Goal: Task Accomplishment & Management: Complete application form

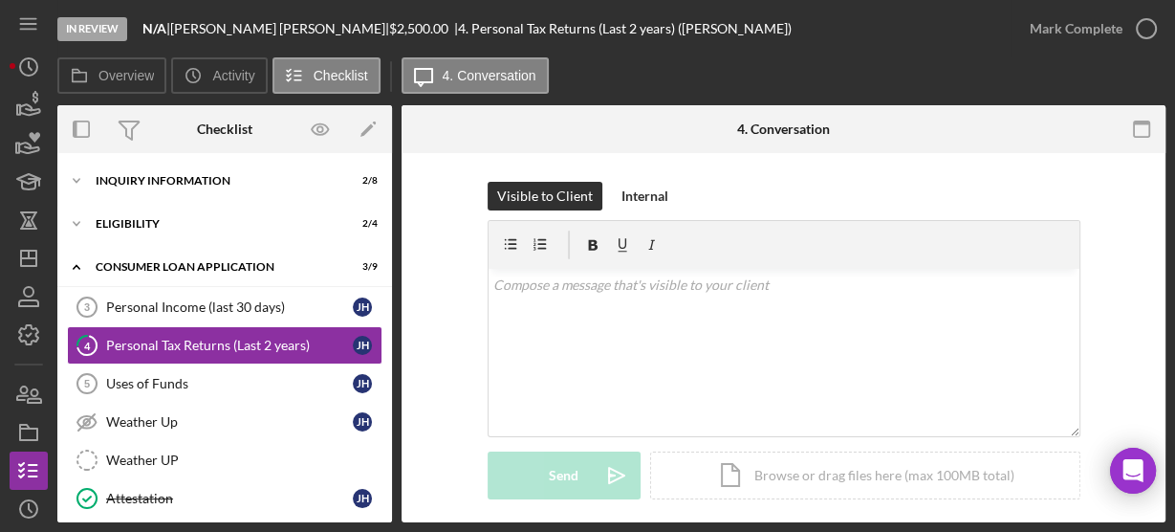
scroll to position [122, 0]
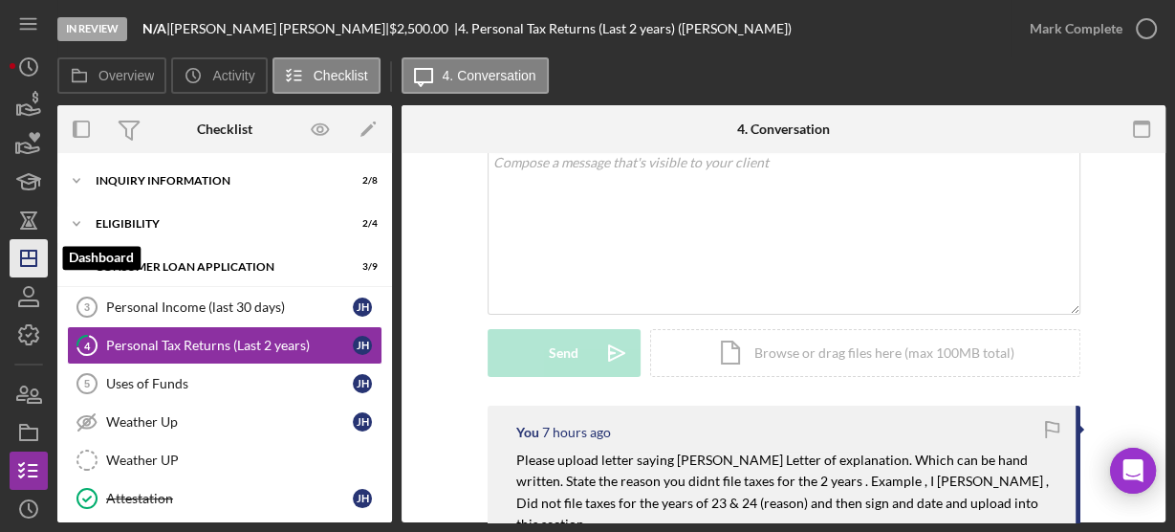
click at [29, 263] on icon "Icon/Dashboard" at bounding box center [29, 258] width 48 height 48
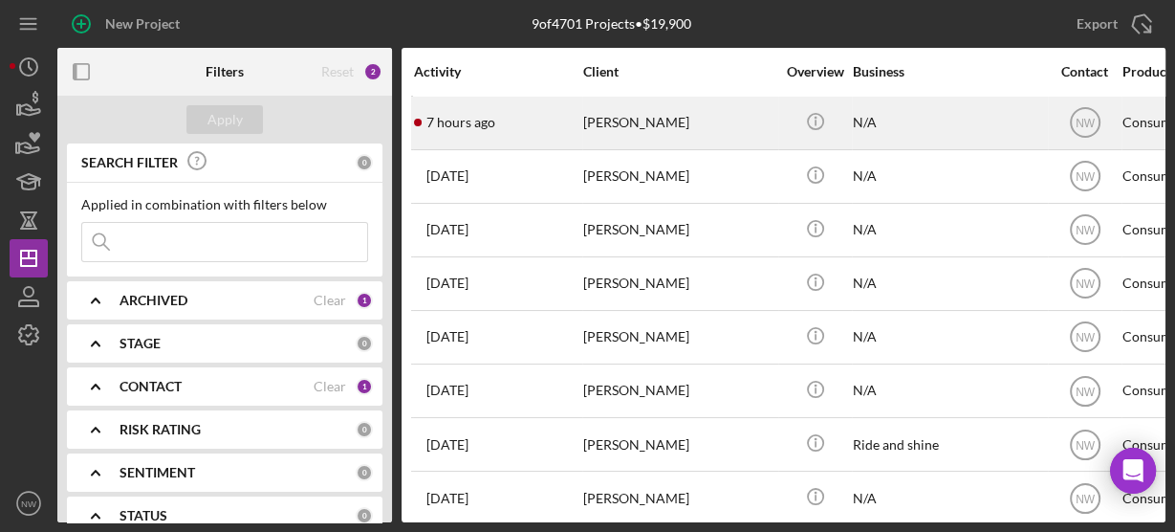
click at [604, 128] on div "[PERSON_NAME]" at bounding box center [678, 123] width 191 height 51
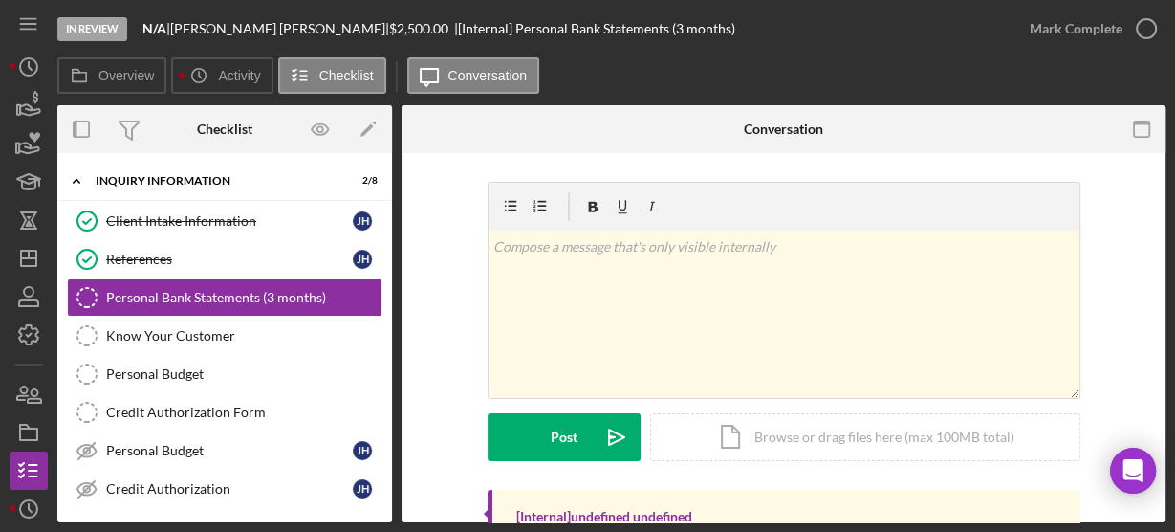
click at [382, 511] on div "Client Intake Information Client Intake Information [PERSON_NAME] References Re…" at bounding box center [224, 360] width 335 height 316
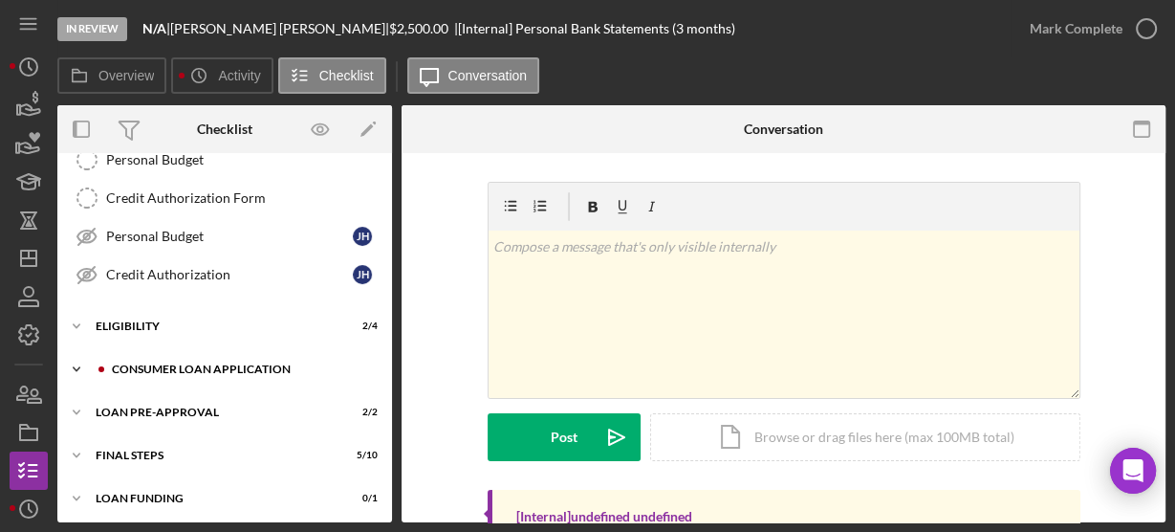
click at [77, 358] on icon "Icon/Expander" at bounding box center [76, 369] width 38 height 38
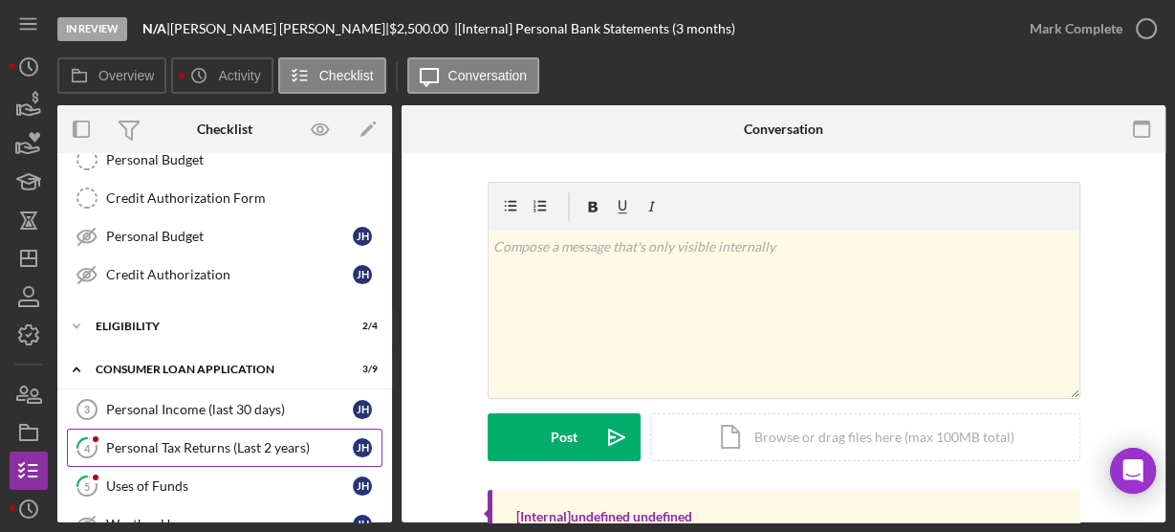
click at [132, 440] on div "Personal Tax Returns (Last 2 years)" at bounding box center [229, 447] width 247 height 15
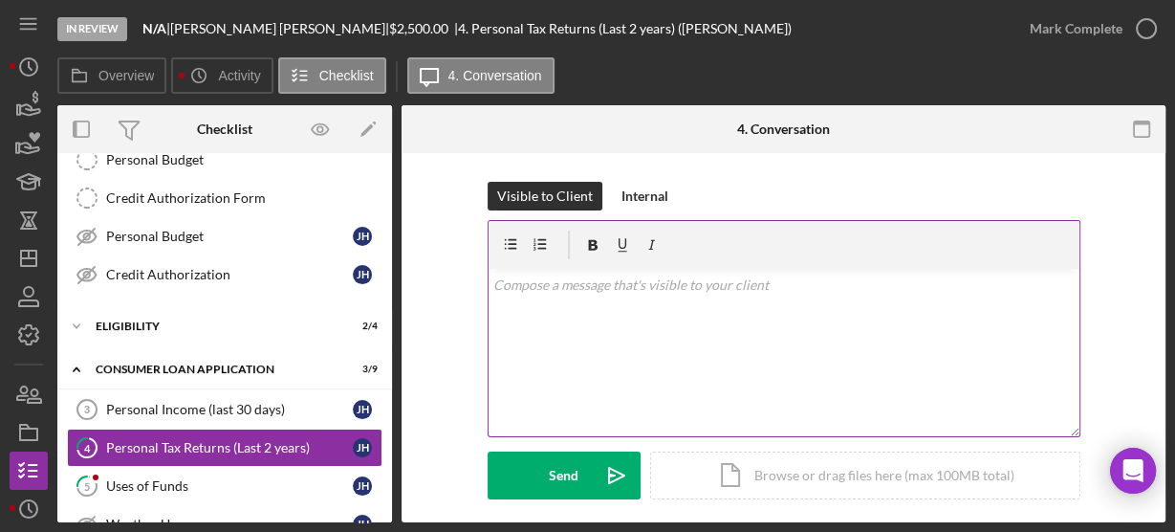
click at [700, 316] on div "v Color teal Color pink Remove color Add row above Add row below Add column bef…" at bounding box center [784, 352] width 591 height 167
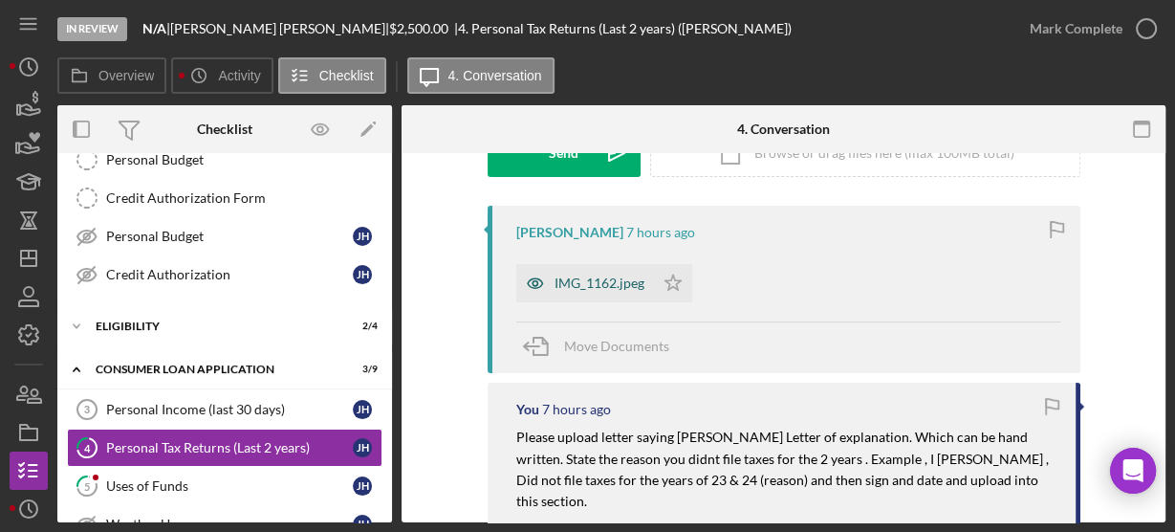
scroll to position [319, 0]
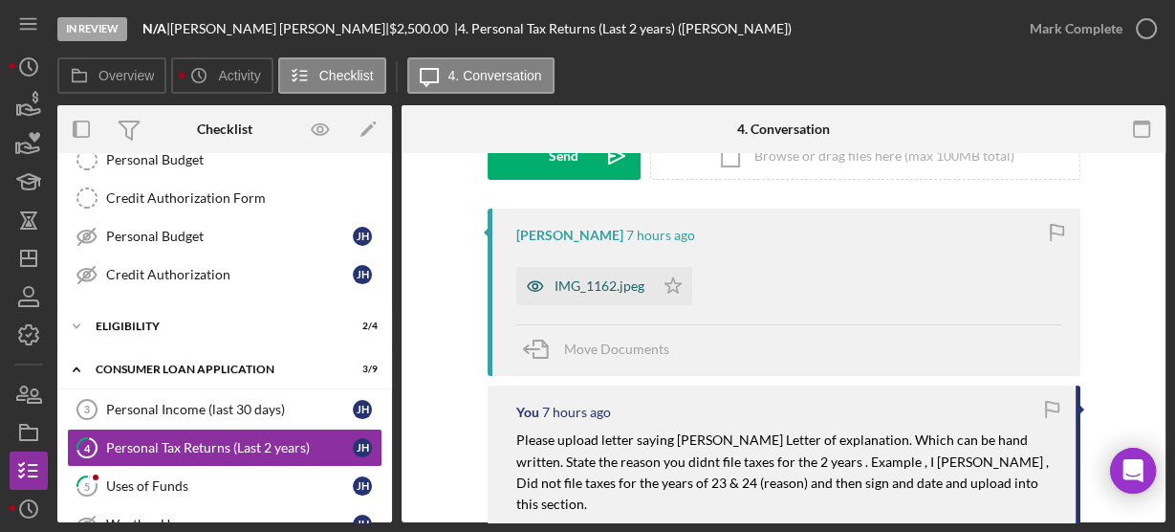
click at [610, 283] on div "IMG_1162.jpeg" at bounding box center [600, 285] width 90 height 15
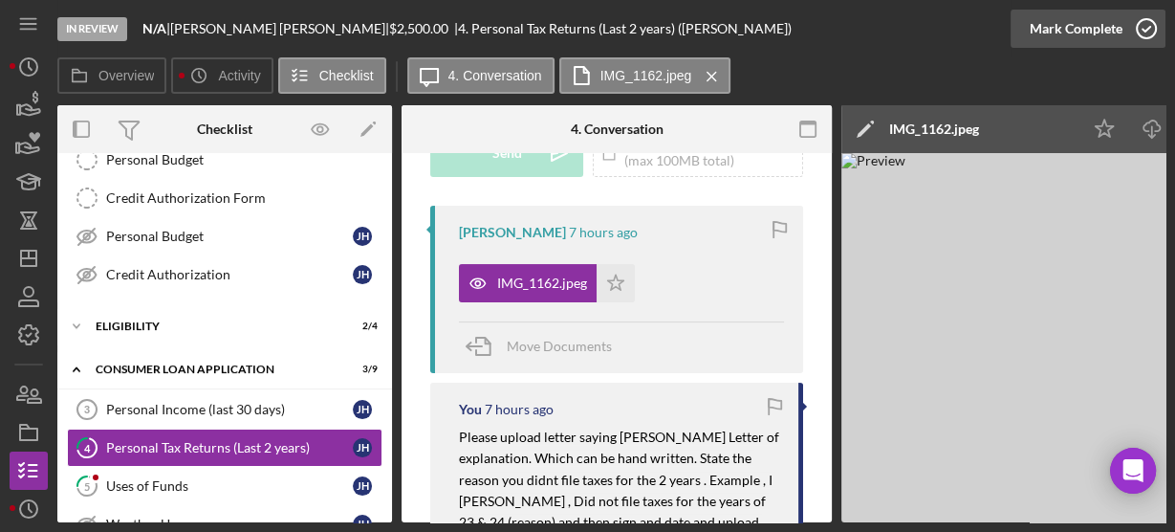
click at [1143, 28] on icon "button" at bounding box center [1147, 29] width 48 height 48
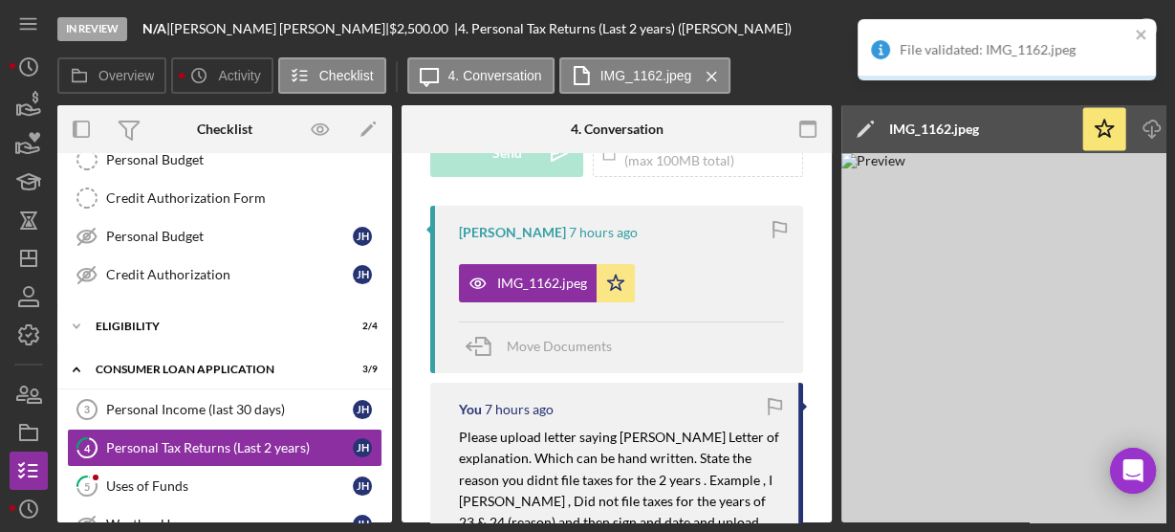
scroll to position [603, 0]
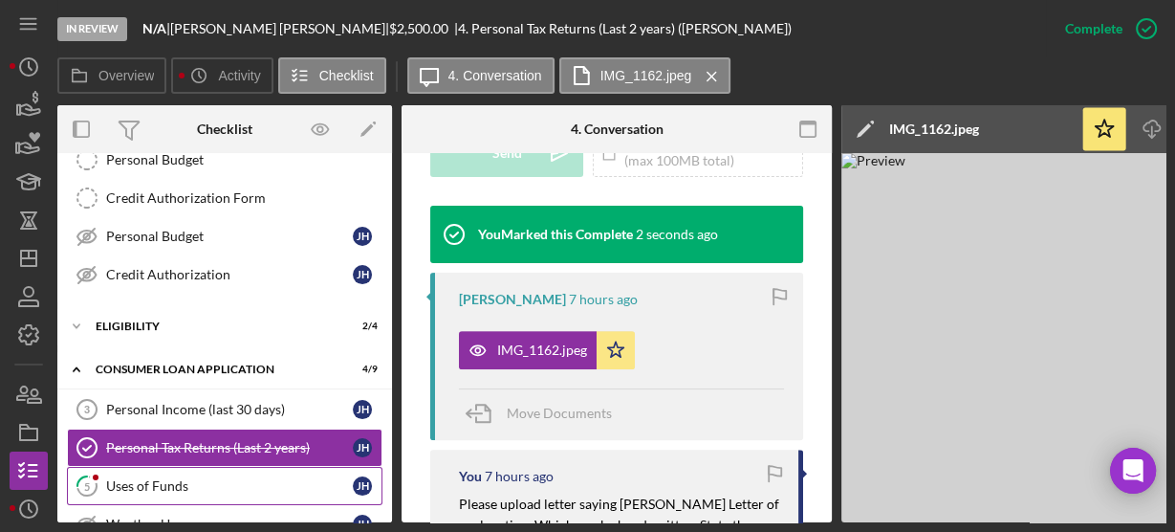
click at [246, 468] on link "5 Uses of Funds [PERSON_NAME]" at bounding box center [225, 486] width 316 height 38
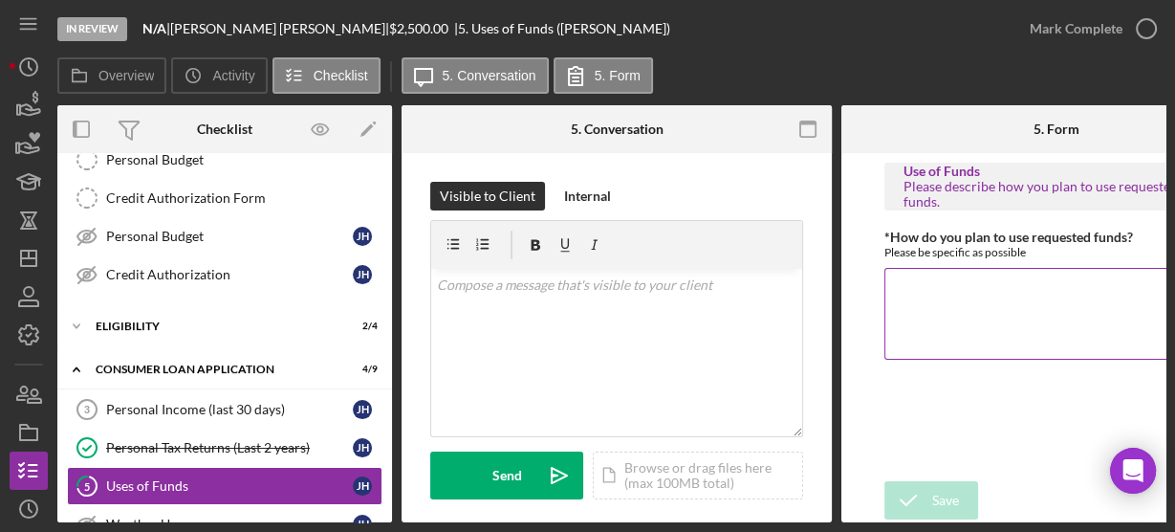
click at [926, 303] on textarea "*How do you plan to use requested funds?" at bounding box center [1056, 314] width 344 height 92
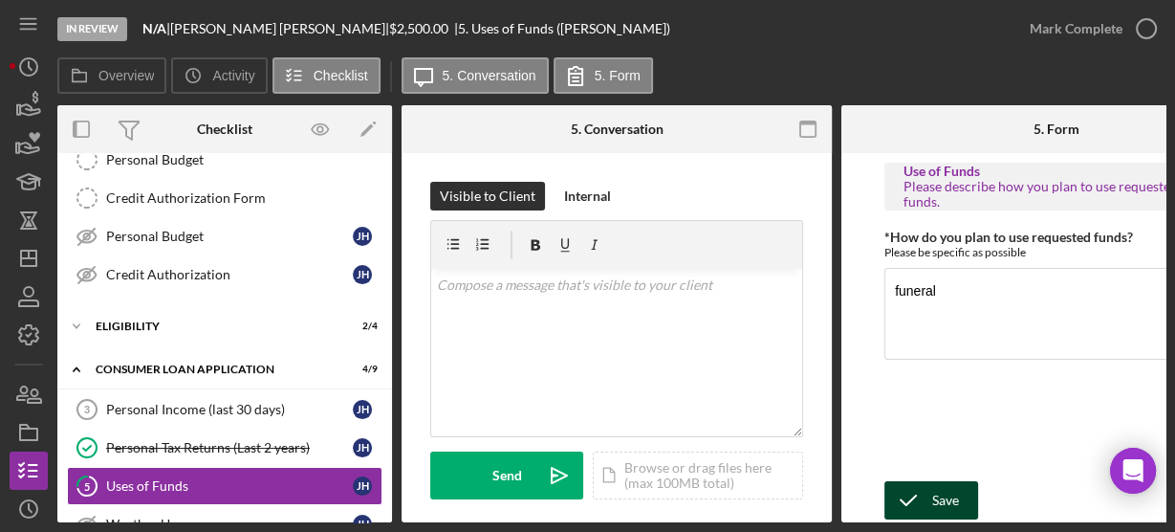
click at [928, 491] on icon "submit" at bounding box center [908, 500] width 48 height 48
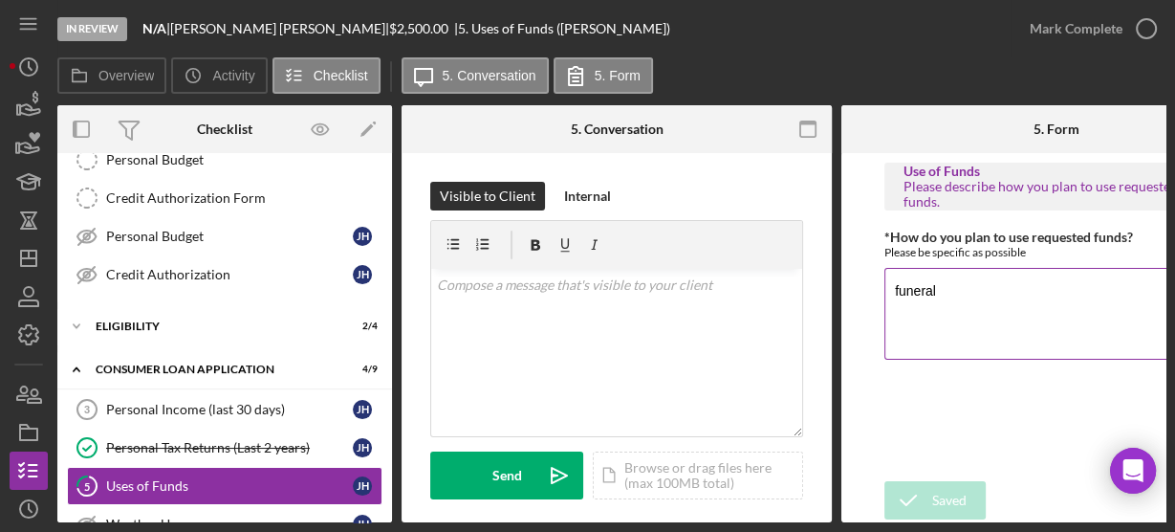
click at [958, 292] on textarea "funeral" at bounding box center [1056, 314] width 344 height 92
type textarea "funeral travel"
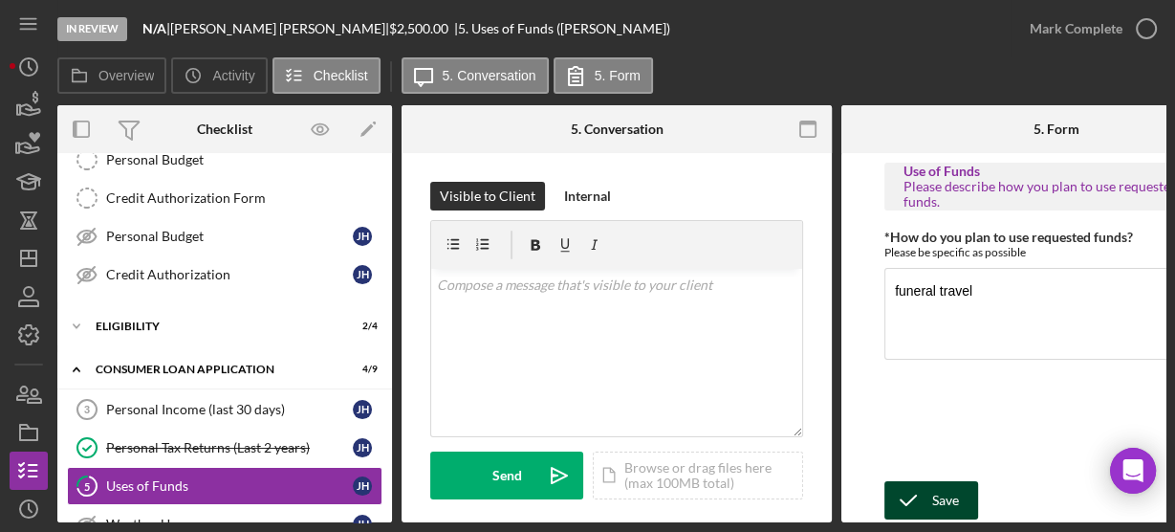
click at [926, 496] on icon "submit" at bounding box center [908, 500] width 48 height 48
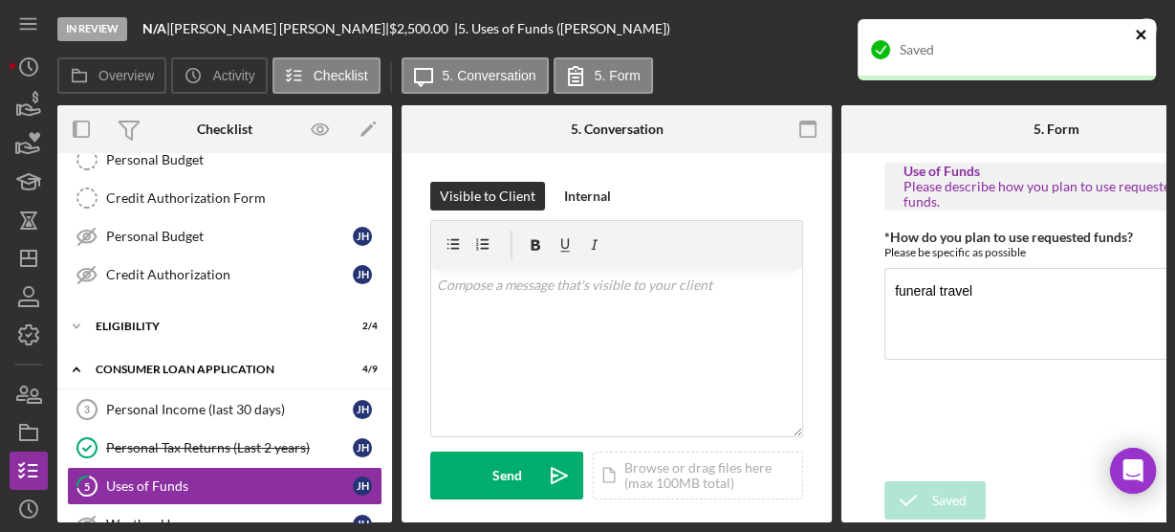
click at [1140, 34] on icon "close" at bounding box center [1141, 35] width 10 height 10
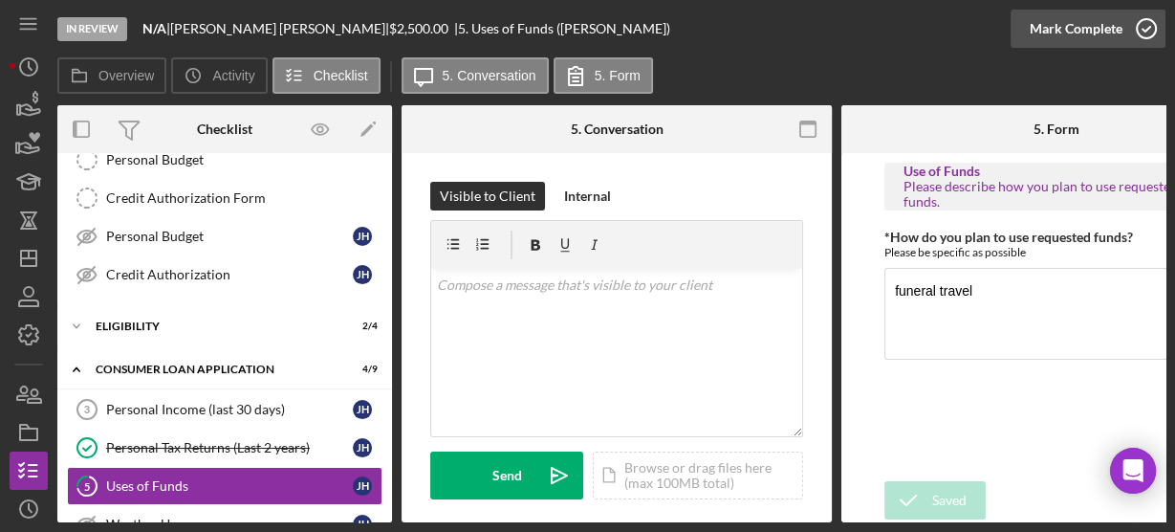
click at [1147, 30] on icon "button" at bounding box center [1147, 29] width 48 height 48
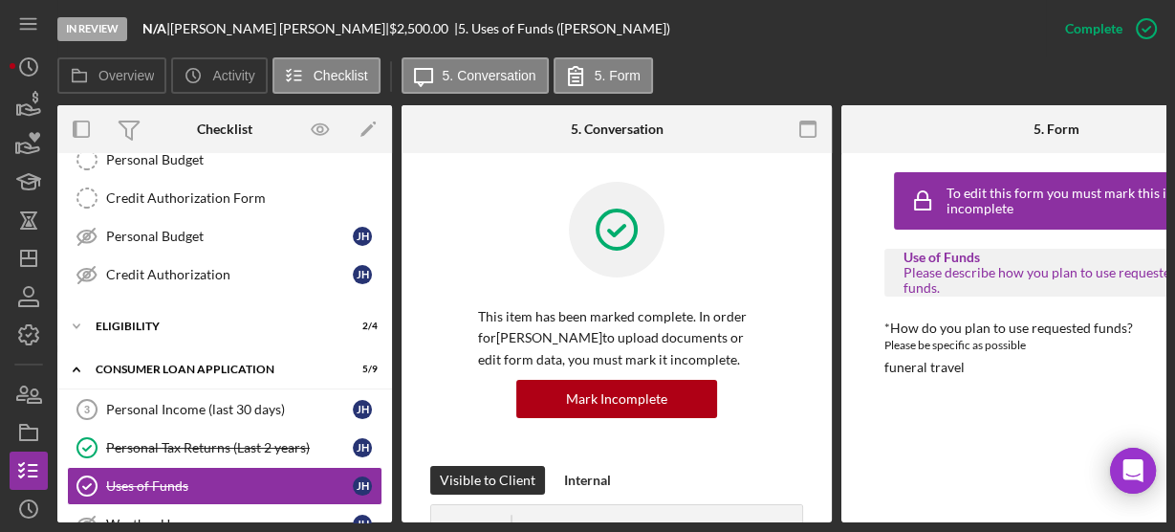
scroll to position [532, 0]
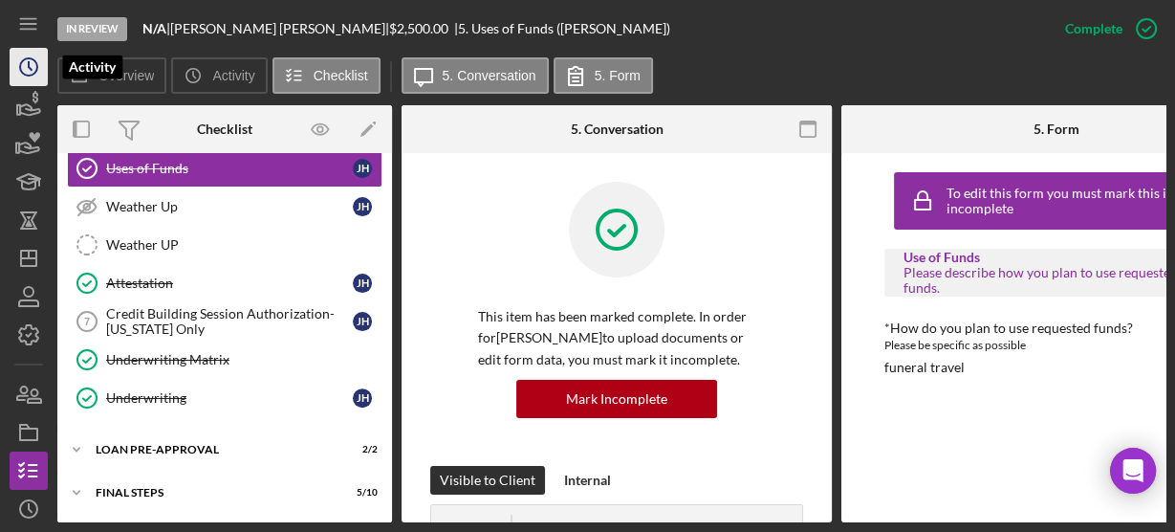
click at [12, 67] on icon "Icon/History" at bounding box center [29, 67] width 48 height 48
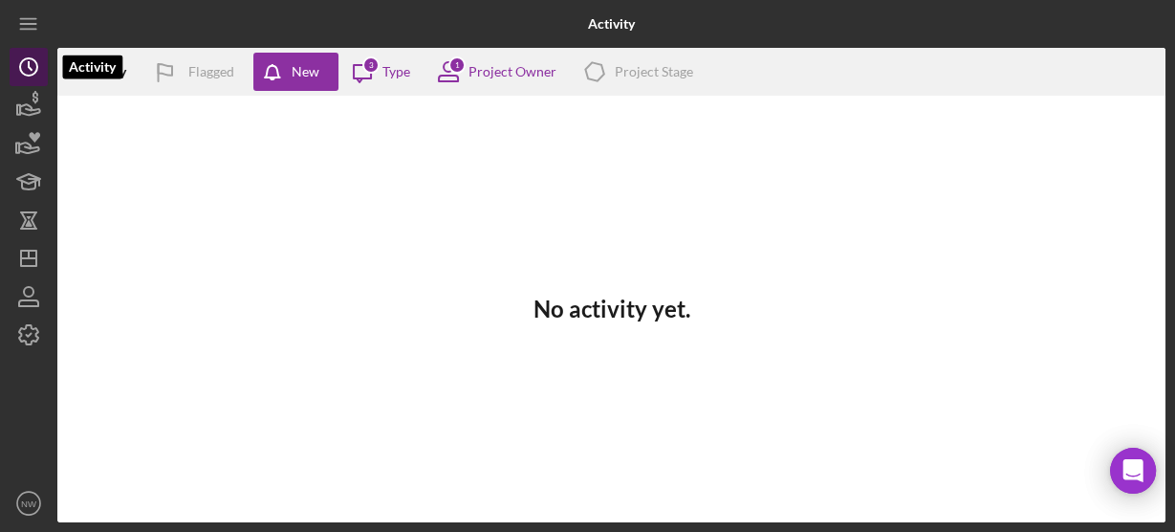
click at [12, 67] on icon "Icon/History" at bounding box center [29, 67] width 48 height 48
